Goal: Information Seeking & Learning: Learn about a topic

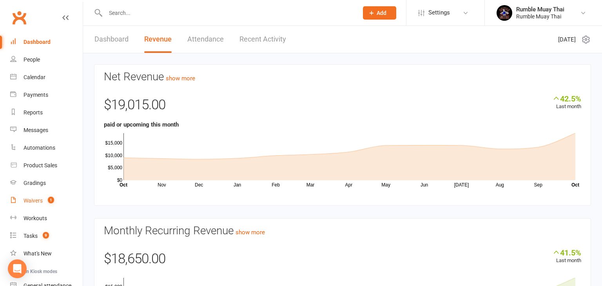
click at [33, 201] on div "Waivers" at bounding box center [33, 200] width 19 height 6
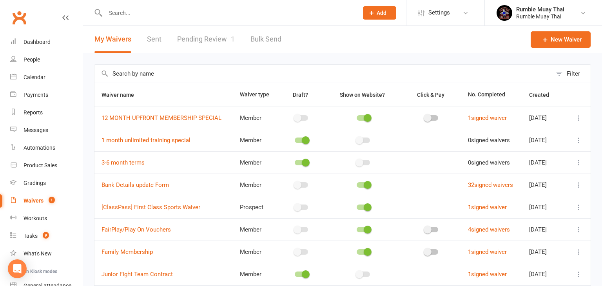
click at [197, 40] on link "Pending Review 1" at bounding box center [206, 39] width 58 height 27
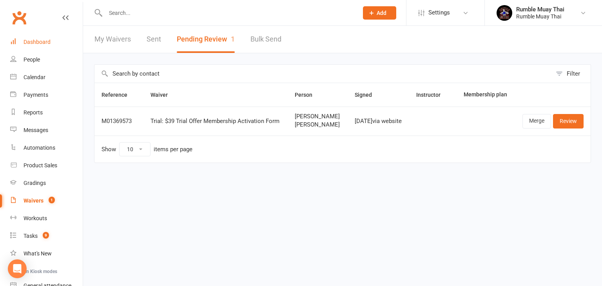
click at [33, 43] on div "Dashboard" at bounding box center [37, 42] width 27 height 6
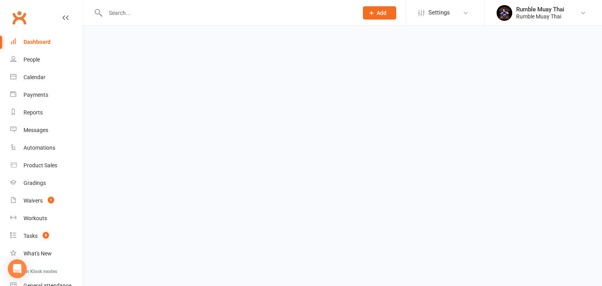
click at [33, 43] on div "Dashboard" at bounding box center [37, 42] width 27 height 6
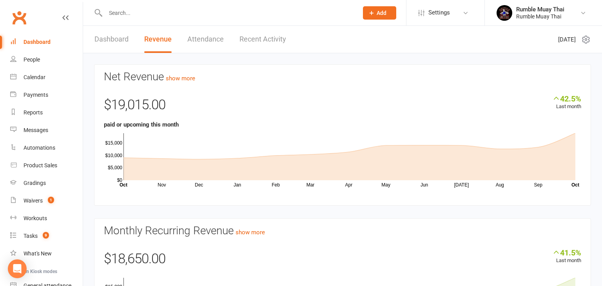
click at [17, 14] on link "Clubworx" at bounding box center [19, 18] width 20 height 20
click at [107, 41] on link "Dashboard" at bounding box center [111, 39] width 34 height 27
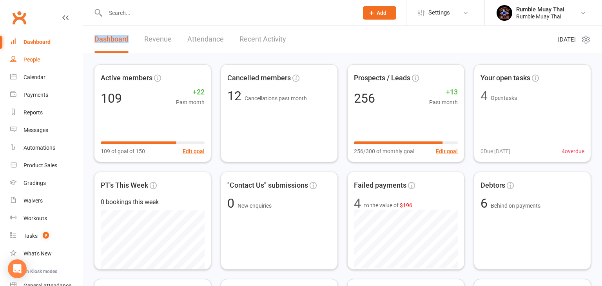
click at [33, 60] on div "People" at bounding box center [32, 59] width 16 height 6
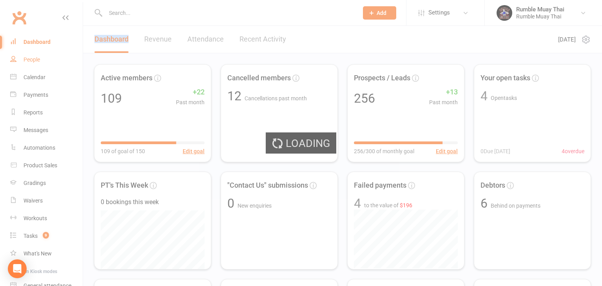
click at [33, 60] on div "Loading" at bounding box center [301, 143] width 602 height 286
select select "100"
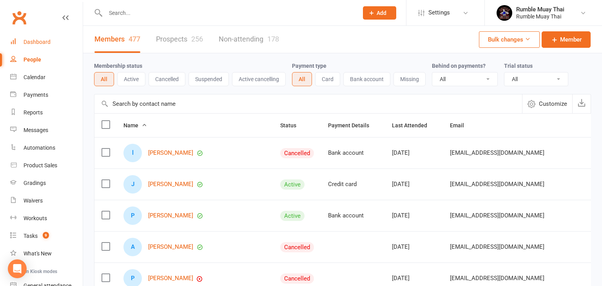
click at [38, 42] on div "Dashboard" at bounding box center [37, 42] width 27 height 6
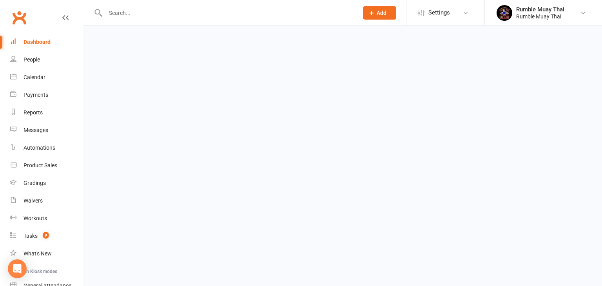
click at [38, 42] on div "Dashboard" at bounding box center [37, 42] width 27 height 6
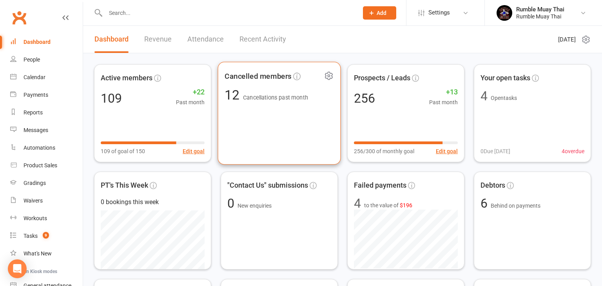
click at [263, 102] on div "Cancelled members 12 Cancellations past month" at bounding box center [279, 113] width 123 height 103
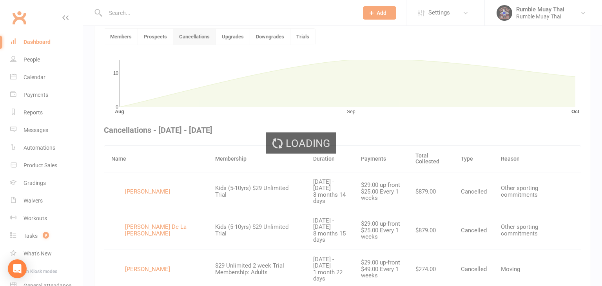
scroll to position [214, 0]
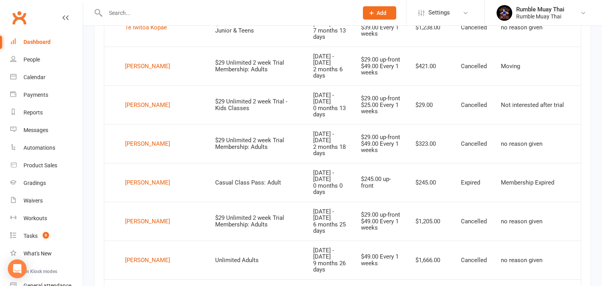
scroll to position [648, 0]
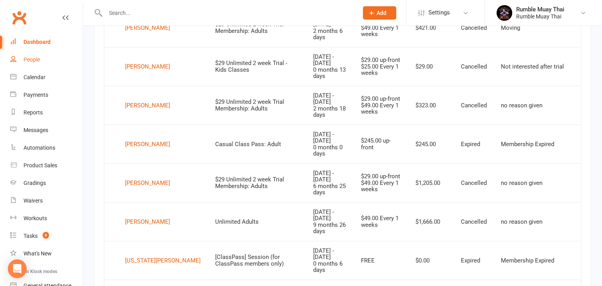
click at [32, 60] on div "People" at bounding box center [32, 59] width 16 height 6
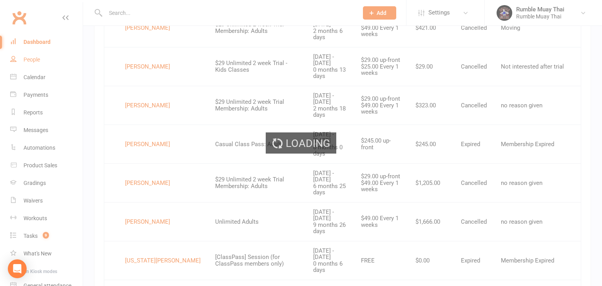
click at [32, 60] on div "Loading" at bounding box center [301, 143] width 602 height 286
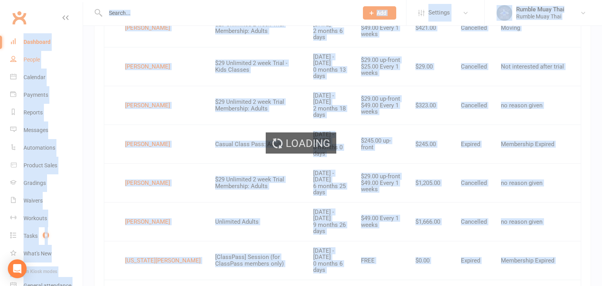
select select "100"
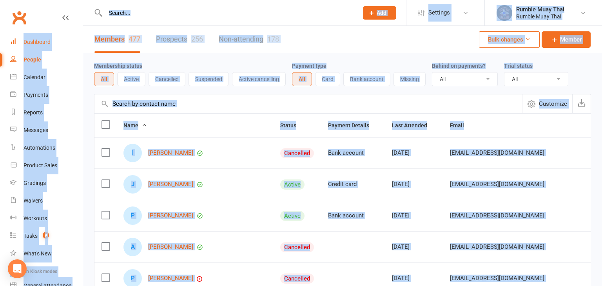
click at [36, 42] on div "Dashboard" at bounding box center [37, 42] width 27 height 6
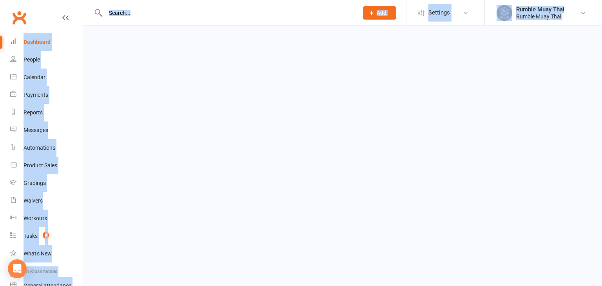
click at [36, 42] on div "Dashboard" at bounding box center [37, 42] width 27 height 6
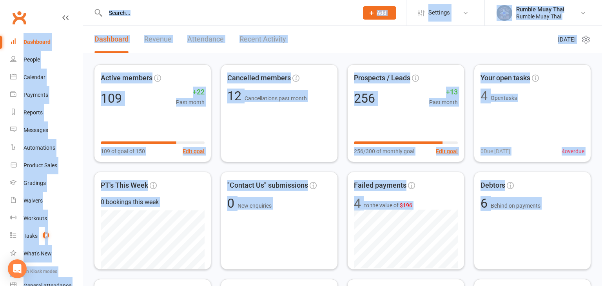
click at [162, 40] on link "Revenue" at bounding box center [157, 39] width 27 height 27
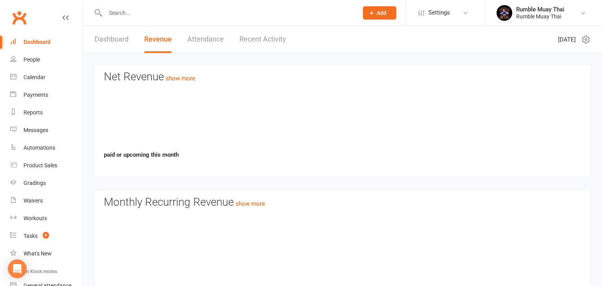
click at [162, 40] on link "Revenue" at bounding box center [157, 39] width 27 height 27
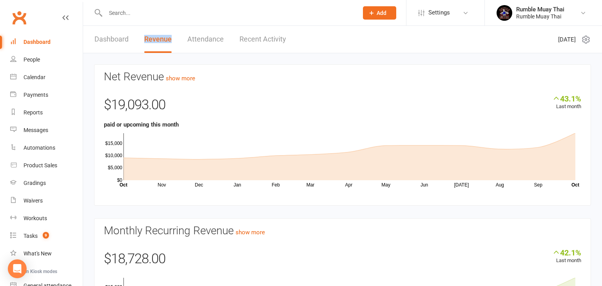
click at [359, 242] on section "Monthly Recurring Revenue show more 42.1% Last month $18,728.00 Nov Dec Jan Feb…" at bounding box center [342, 284] width 497 height 132
click at [106, 40] on link "Dashboard" at bounding box center [111, 39] width 34 height 27
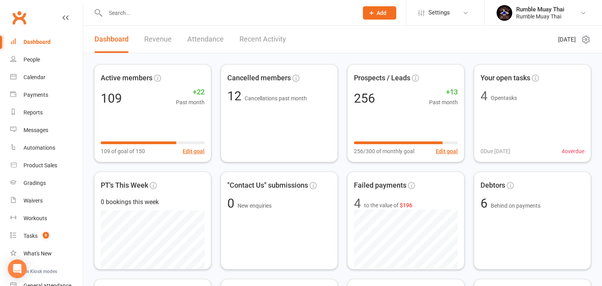
click at [106, 40] on link "Dashboard" at bounding box center [111, 39] width 34 height 27
click at [152, 39] on link "Revenue" at bounding box center [157, 39] width 27 height 27
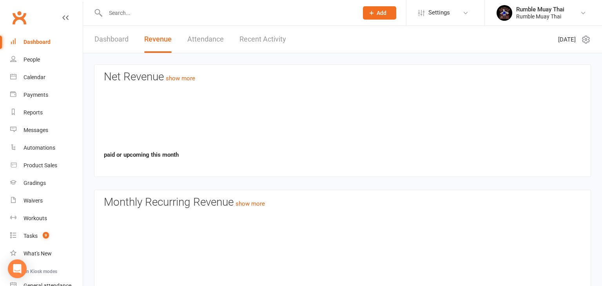
click at [152, 39] on link "Revenue" at bounding box center [157, 39] width 27 height 27
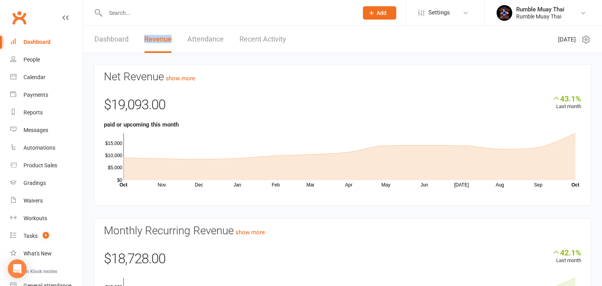
click at [152, 39] on link "Revenue" at bounding box center [157, 39] width 27 height 27
click at [103, 40] on link "Dashboard" at bounding box center [111, 39] width 34 height 27
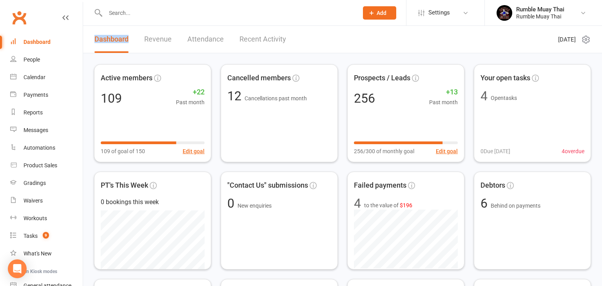
click at [155, 42] on link "Revenue" at bounding box center [157, 39] width 27 height 27
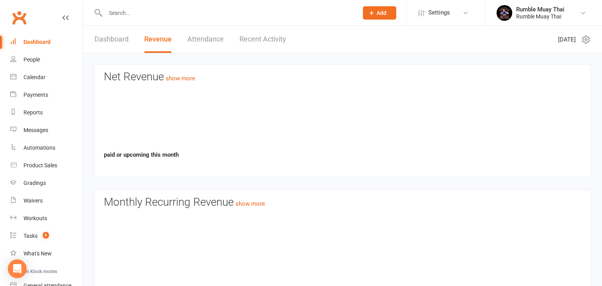
click at [155, 42] on link "Revenue" at bounding box center [157, 39] width 27 height 27
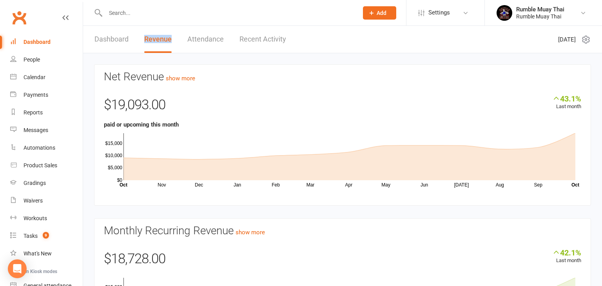
click at [114, 40] on link "Dashboard" at bounding box center [111, 39] width 34 height 27
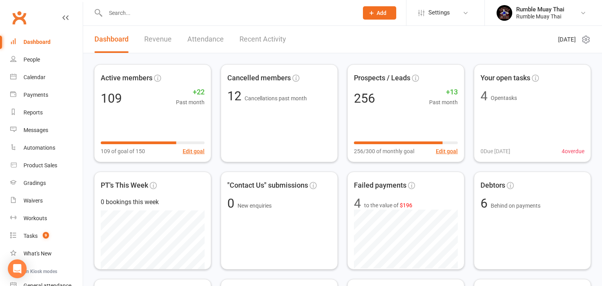
click at [114, 40] on link "Dashboard" at bounding box center [111, 39] width 34 height 27
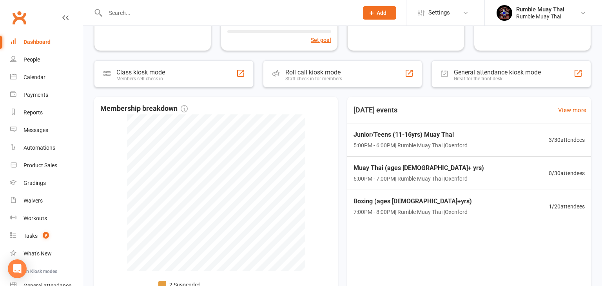
scroll to position [324, 0]
